Goal: Task Accomplishment & Management: Use online tool/utility

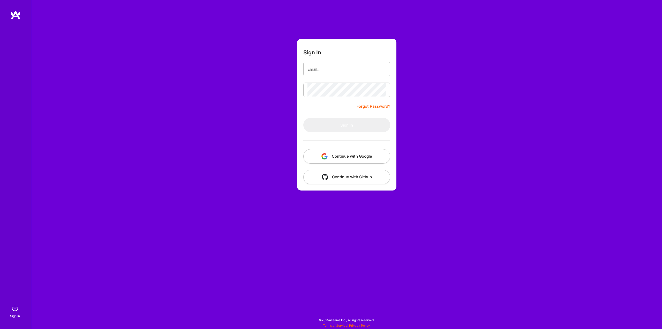
click at [357, 157] on button "Continue with Google" at bounding box center [347, 156] width 87 height 14
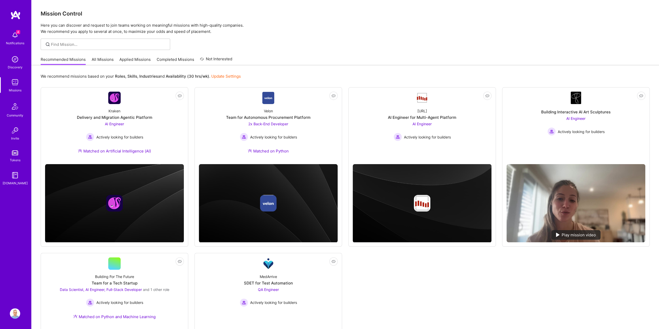
click at [15, 36] on img at bounding box center [15, 35] width 10 height 10
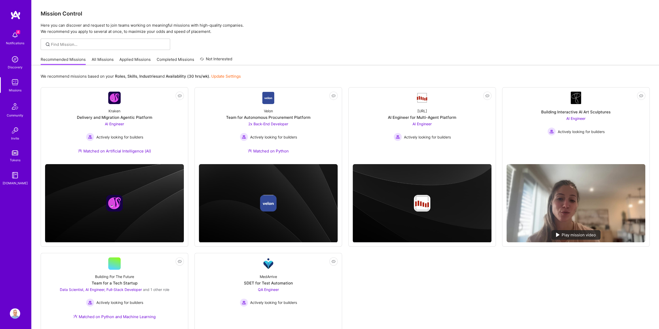
click at [19, 35] on img at bounding box center [15, 35] width 10 height 10
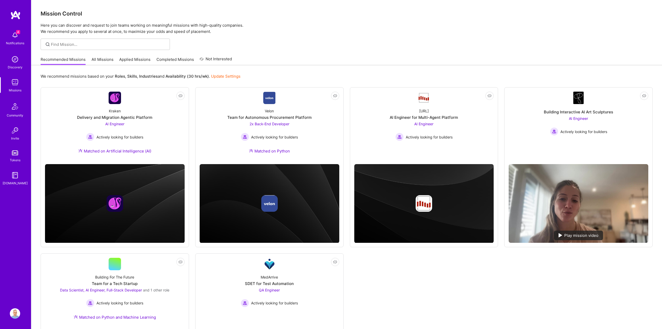
click at [306, 27] on div "Notifications Discovery Missions Community Invite Tokens [DOMAIN_NAME] Profile …" at bounding box center [331, 211] width 662 height 423
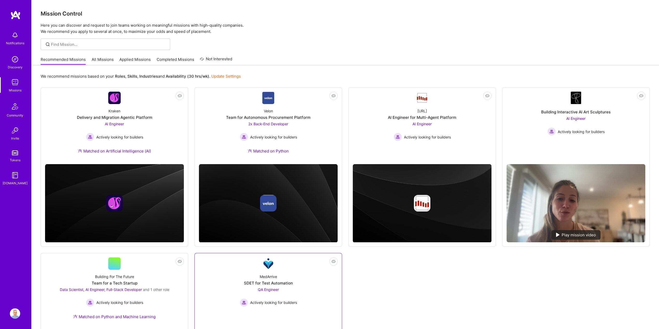
scroll to position [95, 0]
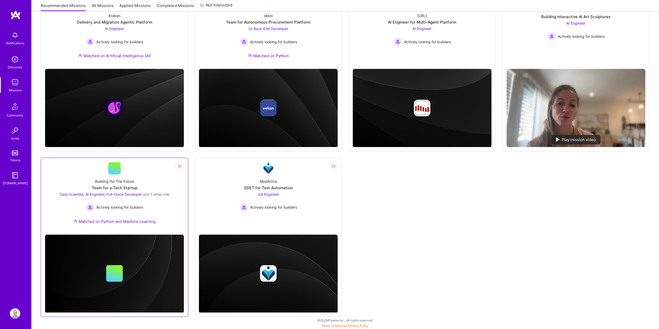
click at [120, 166] on div at bounding box center [114, 168] width 12 height 12
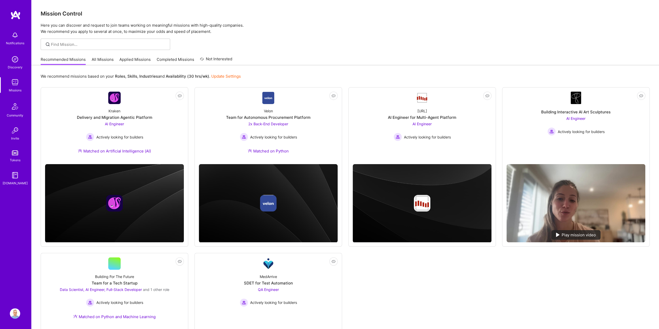
click at [98, 60] on link "All Missions" at bounding box center [103, 61] width 22 height 9
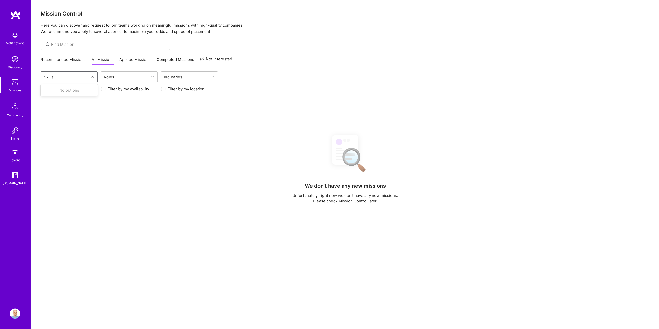
click at [73, 77] on div "Skills" at bounding box center [65, 77] width 48 height 10
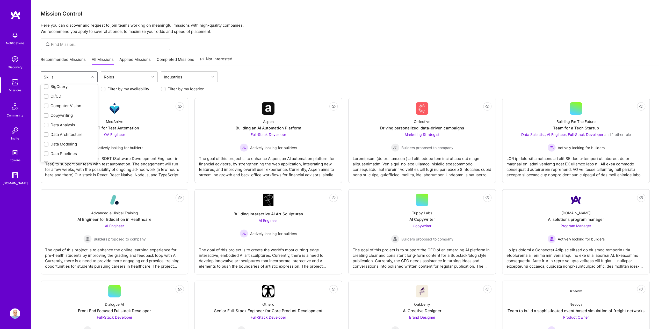
scroll to position [97, 0]
click at [45, 103] on div at bounding box center [46, 103] width 5 height 5
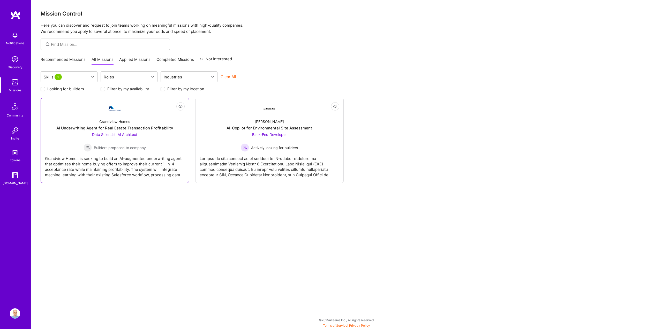
click at [142, 160] on div "Grandview Homes is seeking to build an AI-augmented underwriting agent that opt…" at bounding box center [115, 165] width 140 height 26
click at [247, 161] on div at bounding box center [270, 165] width 140 height 26
click at [91, 75] on div at bounding box center [93, 76] width 8 height 7
click at [47, 104] on input "checkbox" at bounding box center [47, 106] width 4 height 4
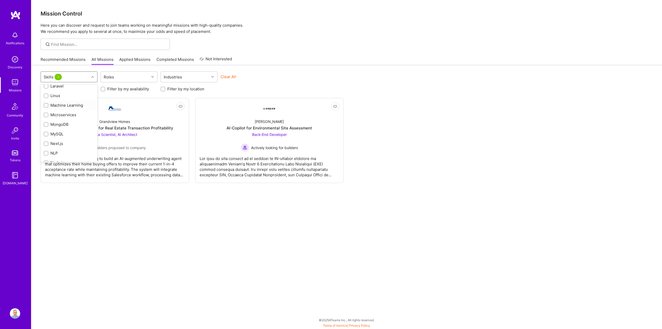
checkbox input "true"
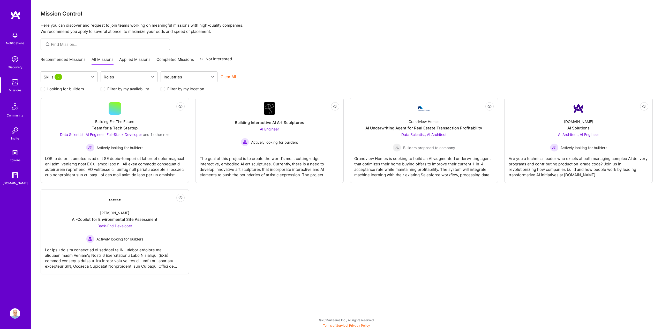
click at [362, 59] on div "Recommended Missions All Missions Applied Missions Completed Missions Not Inter…" at bounding box center [347, 59] width 612 height 11
